Goal: Information Seeking & Learning: Learn about a topic

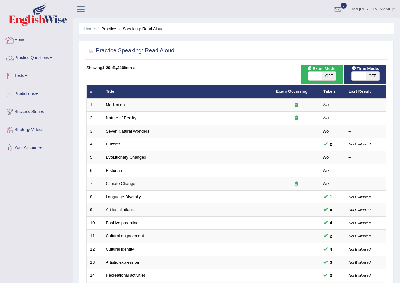
click at [38, 54] on link "Practice Questions" at bounding box center [36, 57] width 72 height 16
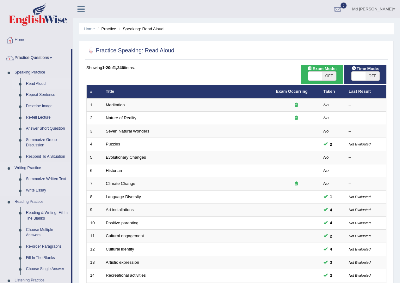
scroll to position [95, 0]
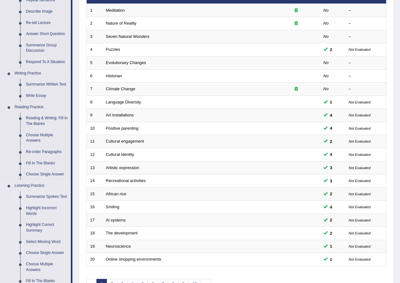
click at [46, 195] on link "Summarize Spoken Text" at bounding box center [47, 196] width 48 height 11
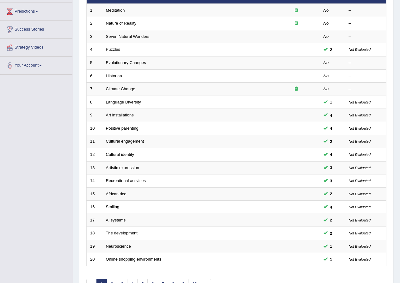
scroll to position [84, 0]
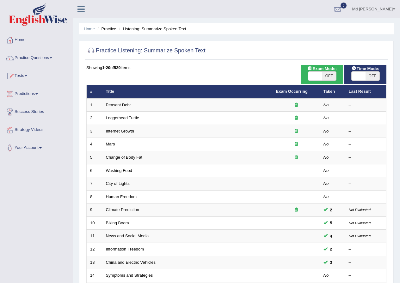
click at [316, 72] on span at bounding box center [315, 76] width 14 height 9
checkbox input "true"
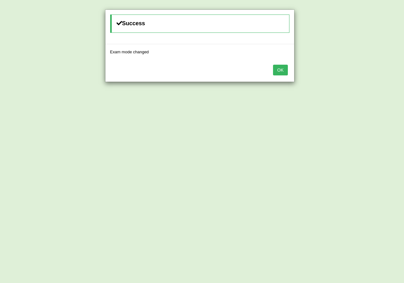
click at [282, 72] on button "OK" at bounding box center [280, 70] width 15 height 11
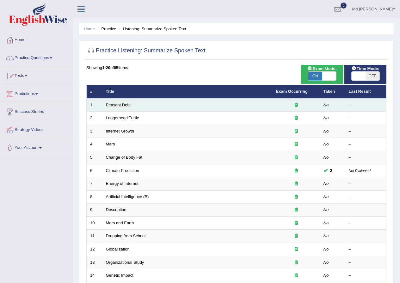
click at [113, 103] on link "Peasant Debt" at bounding box center [118, 105] width 25 height 5
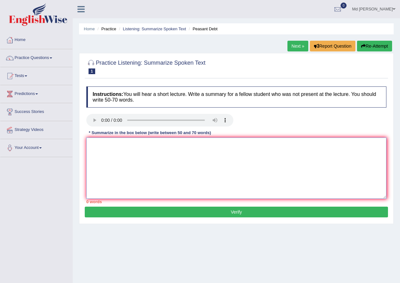
click at [163, 171] on textarea at bounding box center [236, 168] width 300 height 61
click at [252, 150] on textarea "The speaker provides brief information about seeds and chemicals. Initially," at bounding box center [236, 168] width 300 height 61
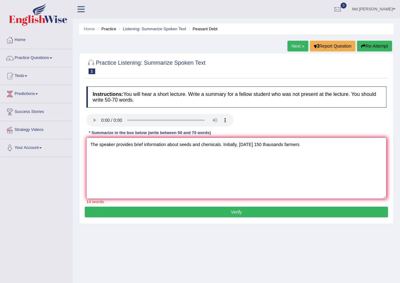
click at [311, 147] on textarea "The speaker provides brief information about seeds and chemicals. Initially, to…" at bounding box center [236, 168] width 300 height 61
click at [318, 144] on textarea "The speaker provides brief information about seeds and chemicals. Initially, to…" at bounding box center [236, 168] width 300 height 61
click at [368, 150] on textarea "The speaker provides brief information about seeds and chemicals. Initially, to…" at bounding box center [236, 168] width 300 height 61
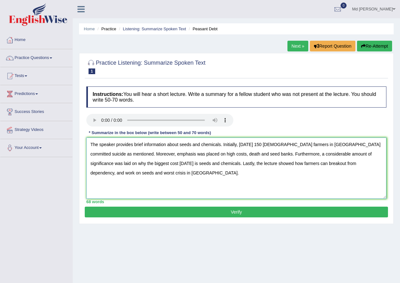
type textarea "The speaker provides brief information about seeds and chemicals. Initially, to…"
click at [253, 210] on button "Verify" at bounding box center [236, 212] width 303 height 11
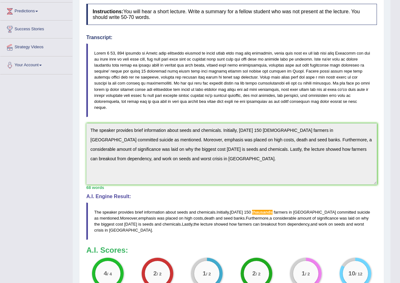
scroll to position [114, 0]
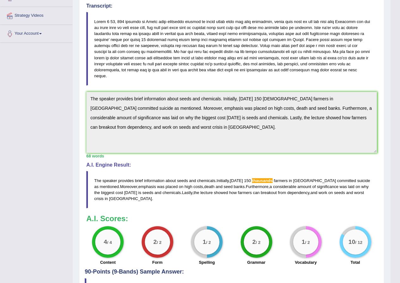
click at [67, 30] on div "Toggle navigation Home Practice Questions Speaking Practice Read Aloud Repeat S…" at bounding box center [195, 106] width 390 height 440
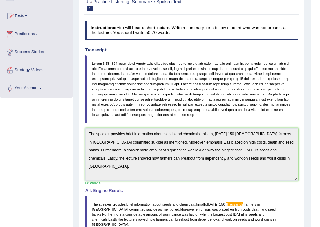
scroll to position [0, 0]
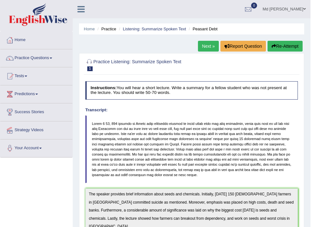
click at [290, 49] on button "Re-Attempt" at bounding box center [284, 46] width 35 height 11
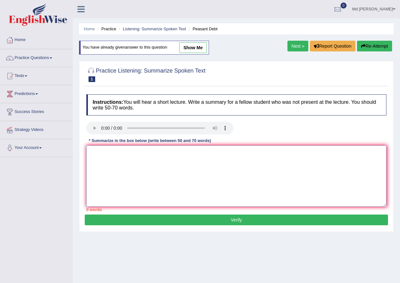
click at [206, 175] on textarea at bounding box center [236, 176] width 300 height 61
paste textarea "The speaker provides brief information about seeds and chemicals. Initially, [D…"
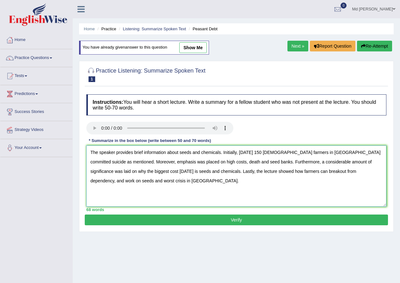
click at [266, 153] on textarea "The speaker provides brief information about seeds and chemicals. Initially, [D…" at bounding box center [236, 176] width 300 height 61
click at [281, 152] on textarea "The speaker provides brief information about seeds and chemicals. Initially, to…" at bounding box center [236, 176] width 300 height 61
type textarea "The speaker provides brief information about seeds and chemicals. Initially, to…"
click at [231, 219] on button "Verify" at bounding box center [236, 220] width 303 height 11
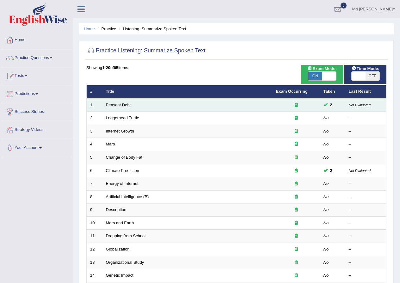
click at [121, 107] on link "Peasant Debt" at bounding box center [118, 105] width 25 height 5
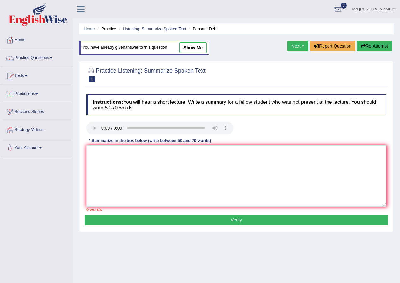
click at [205, 44] on link "show me" at bounding box center [192, 47] width 27 height 11
type textarea "The speaker provides brief information about seeds and chemicals. Initially, to…"
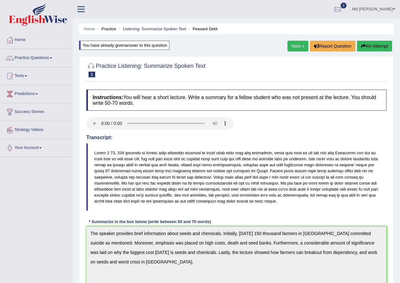
drag, startPoint x: 140, startPoint y: 75, endPoint x: 106, endPoint y: 75, distance: 34.1
click at [106, 75] on h2 "Practice Listening: Summarize Spoken Text 1 Peasant Debt" at bounding box center [145, 70] width 119 height 16
drag, startPoint x: 107, startPoint y: 71, endPoint x: 128, endPoint y: 73, distance: 20.3
click at [0, 0] on small "Peasant Debt" at bounding box center [0, 0] width 0 height 0
click at [371, 48] on button "Re-Attempt" at bounding box center [374, 46] width 35 height 11
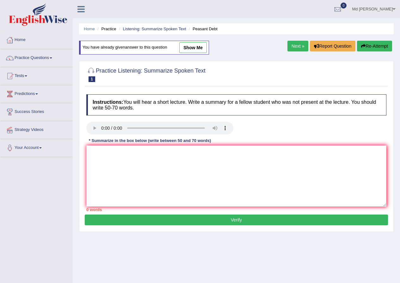
click at [201, 142] on div "* Summarize in the box below (write between 50 and 70 words)" at bounding box center [149, 141] width 127 height 6
click at [197, 155] on textarea at bounding box center [236, 176] width 300 height 61
paste textarea "The speaker provides brief information about seeds and chemicals. Initially, [D…"
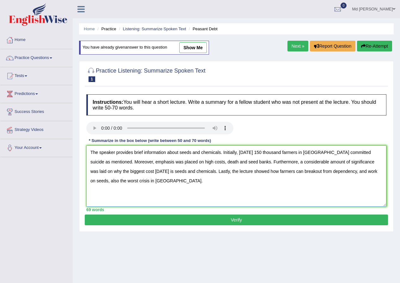
type textarea "The speaker provides brief information about seeds and chemicals. Initially, [D…"
click at [219, 221] on button "Verify" at bounding box center [236, 220] width 303 height 11
